Goal: Task Accomplishment & Management: Manage account settings

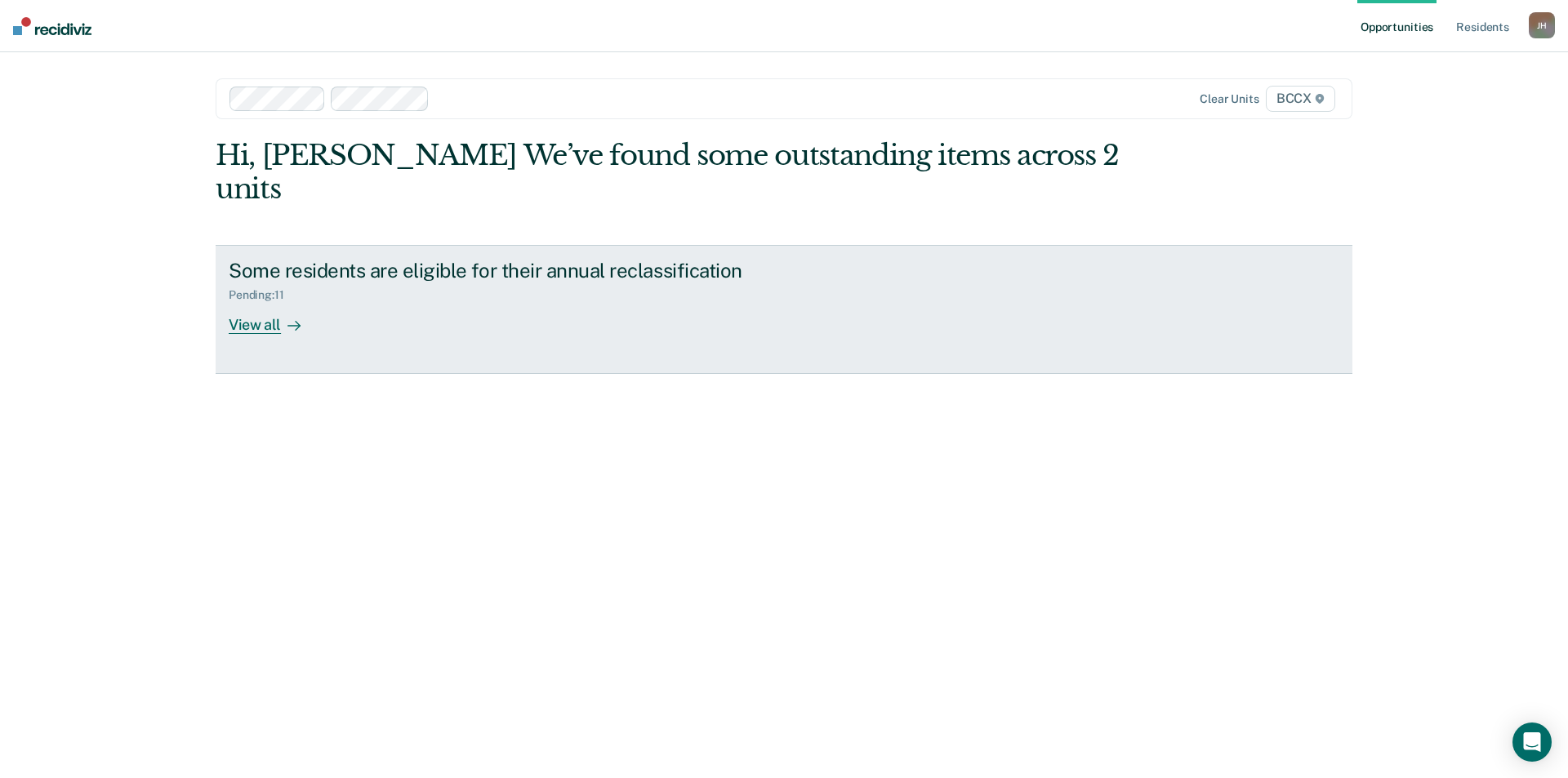
click at [269, 302] on div "View all" at bounding box center [274, 318] width 91 height 32
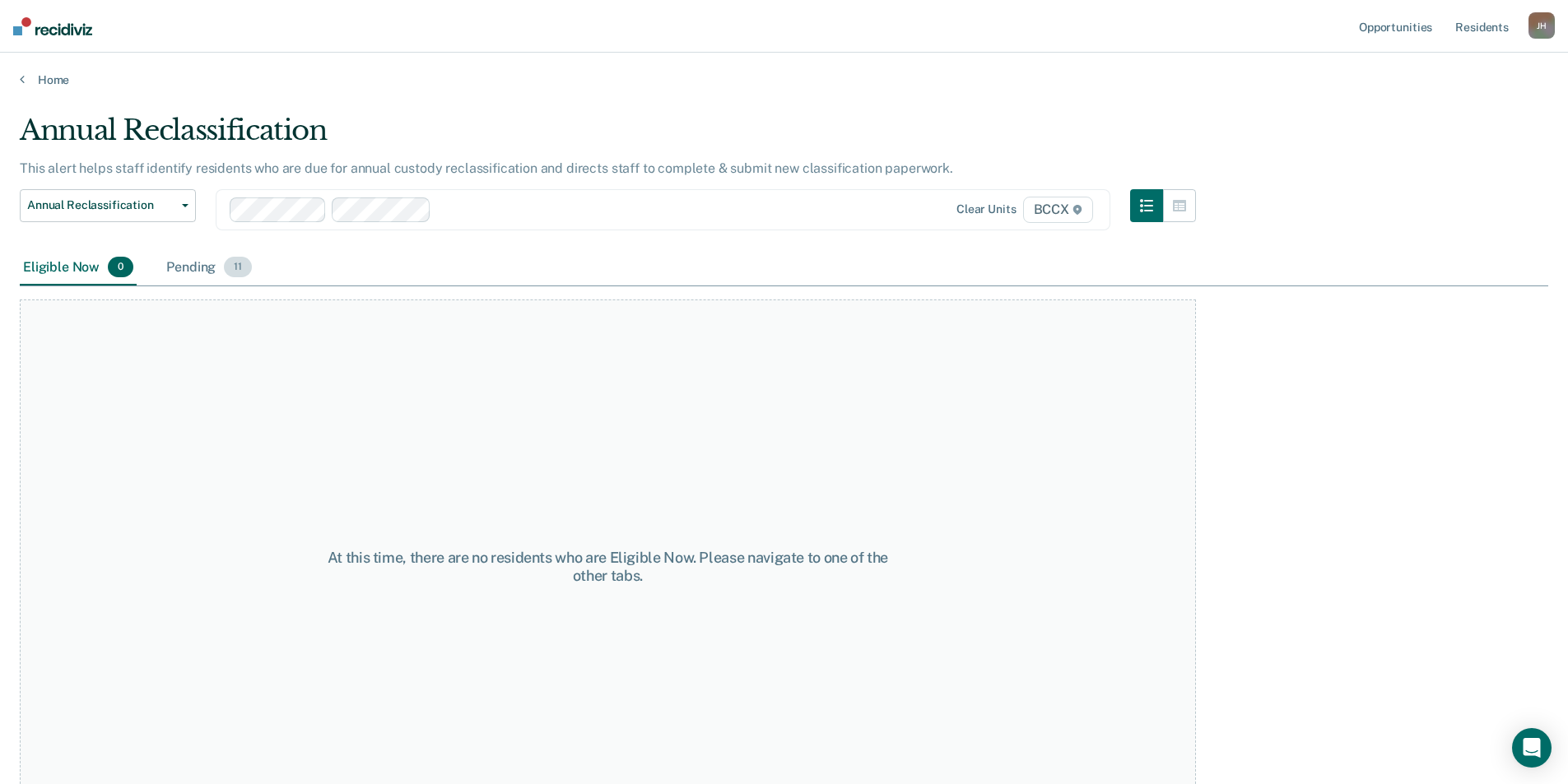
click at [187, 266] on div "Pending 11" at bounding box center [209, 267] width 92 height 36
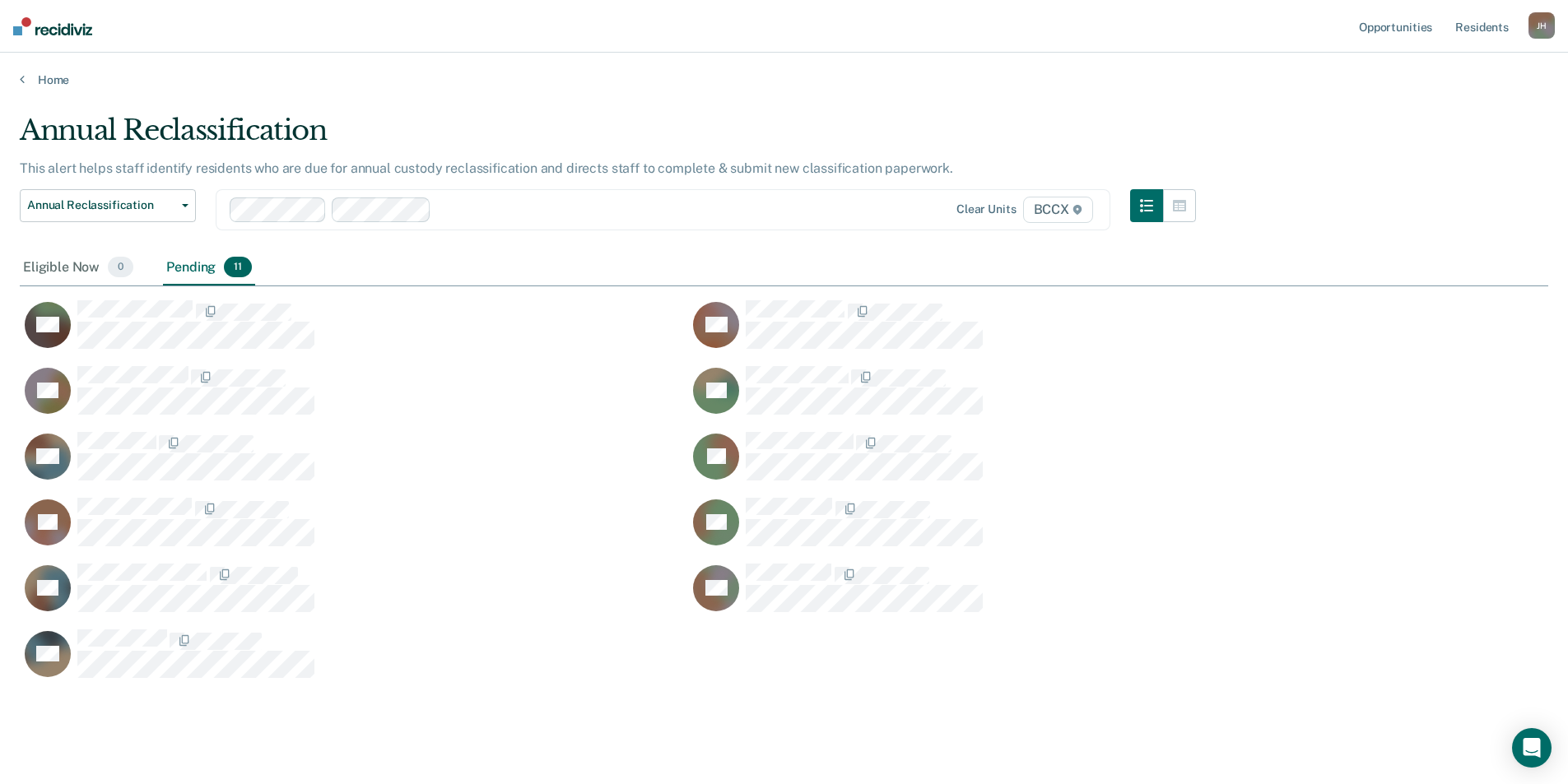
scroll to position [564, 1516]
